Goal: Information Seeking & Learning: Learn about a topic

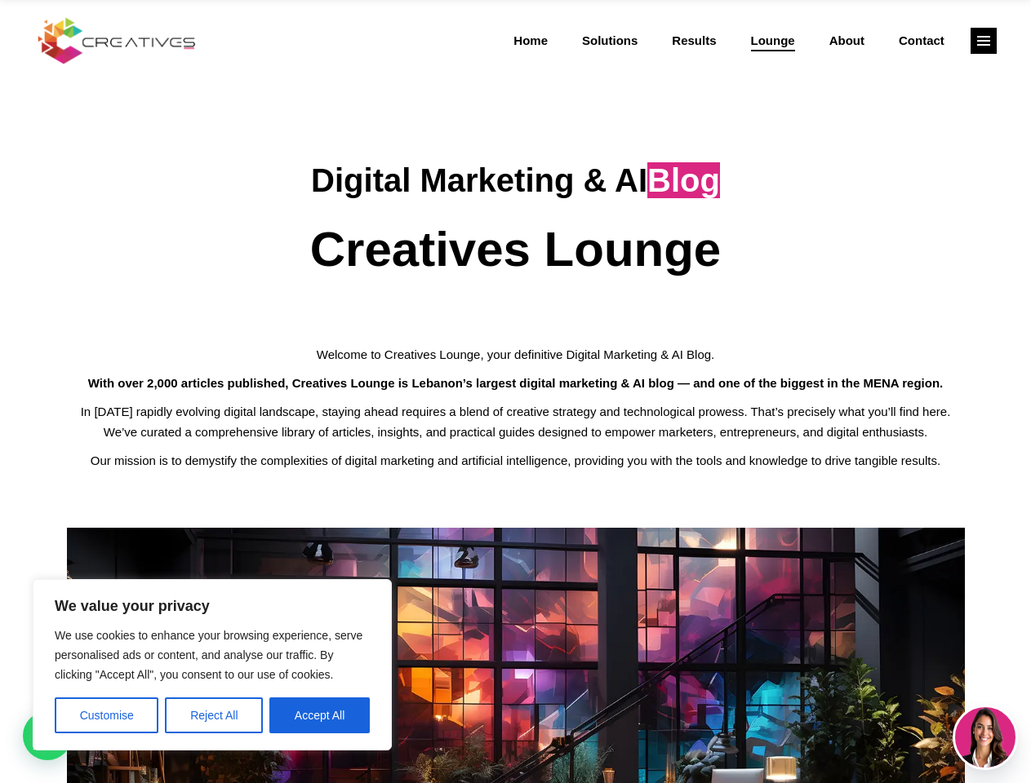
click at [515, 392] on p "With over 2,000 articles published, Creatives Lounge is Lebanon’s largest digit…" at bounding box center [516, 383] width 898 height 20
click at [106, 716] on button "Customise" at bounding box center [107, 716] width 104 height 36
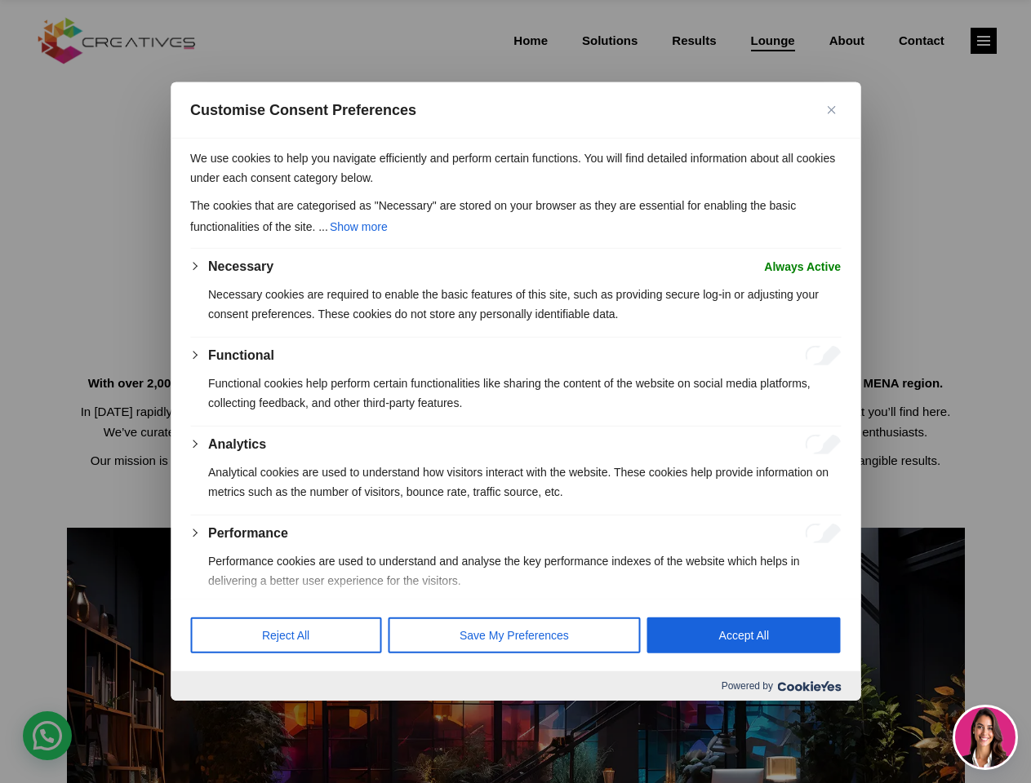
click at [214, 716] on div at bounding box center [515, 391] width 1031 height 783
click at [319, 188] on p "We use cookies to help you navigate efficiently and perform certain functions. …" at bounding box center [515, 168] width 650 height 39
click at [983, 41] on div at bounding box center [515, 391] width 1031 height 783
click at [985, 738] on img at bounding box center [985, 737] width 60 height 60
